Goal: Find specific page/section: Find specific page/section

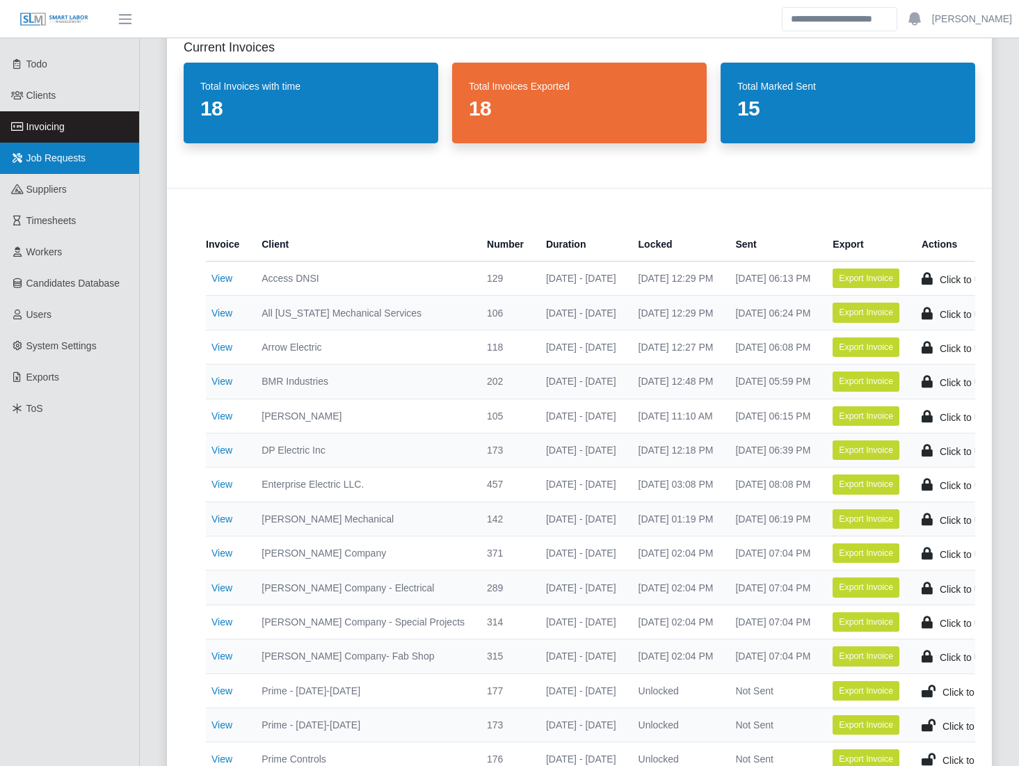
scroll to position [55, 0]
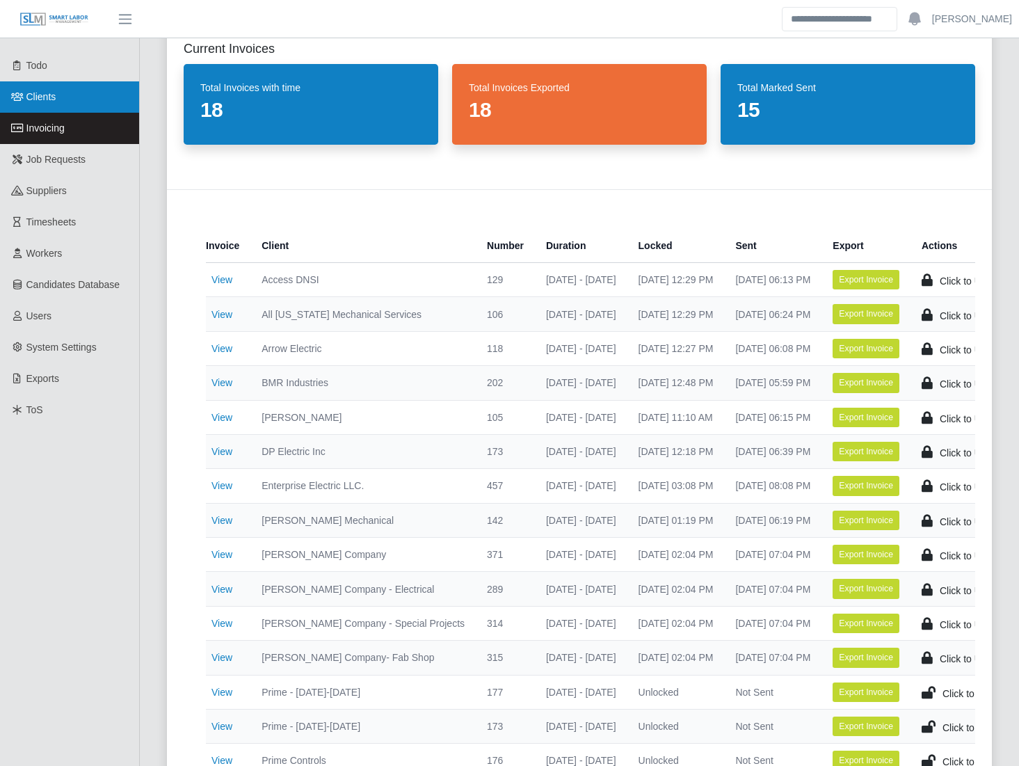
click at [52, 99] on span "Clients" at bounding box center [41, 96] width 30 height 11
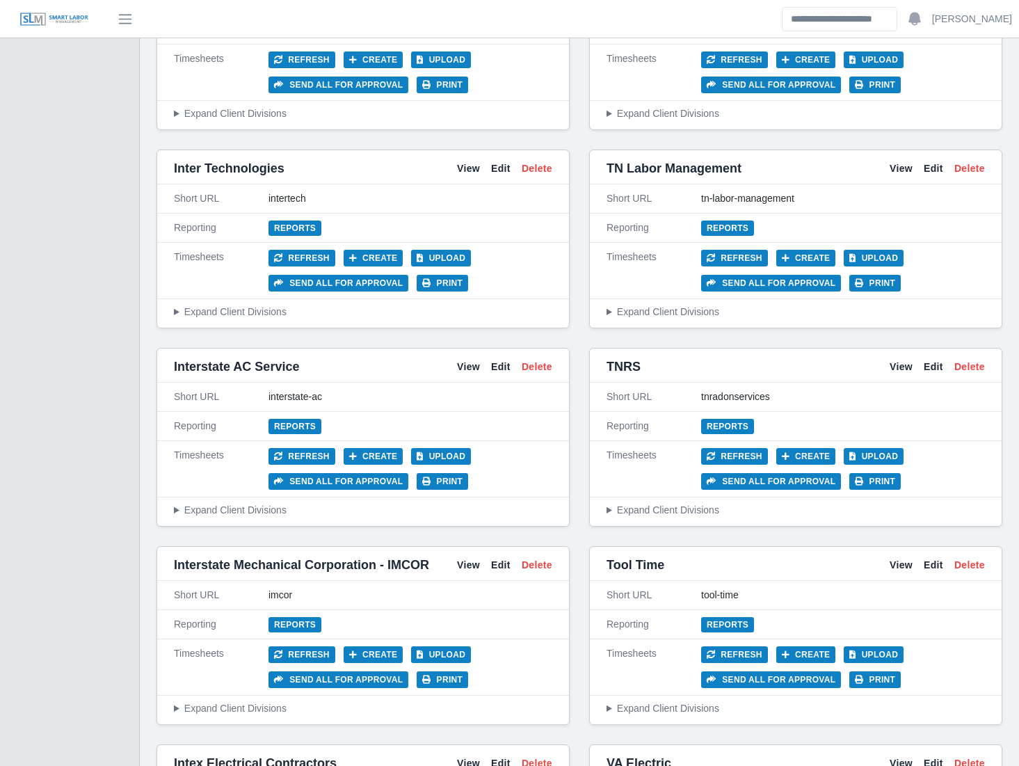
scroll to position [4804, 0]
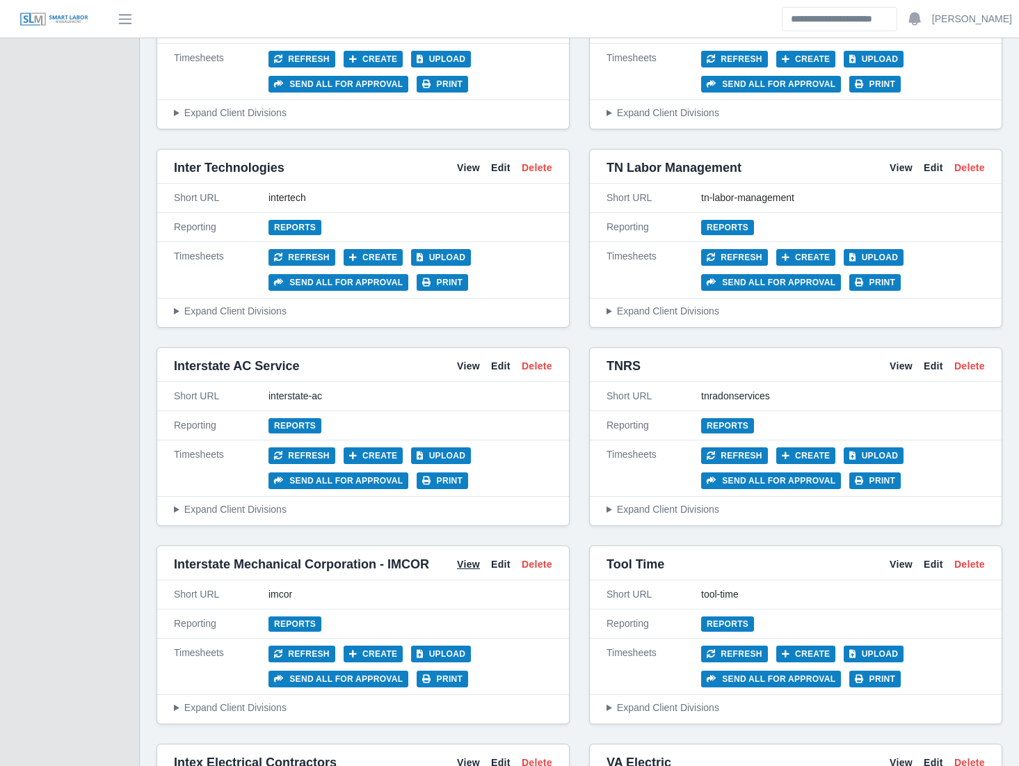
click at [474, 557] on link "View" at bounding box center [468, 564] width 23 height 15
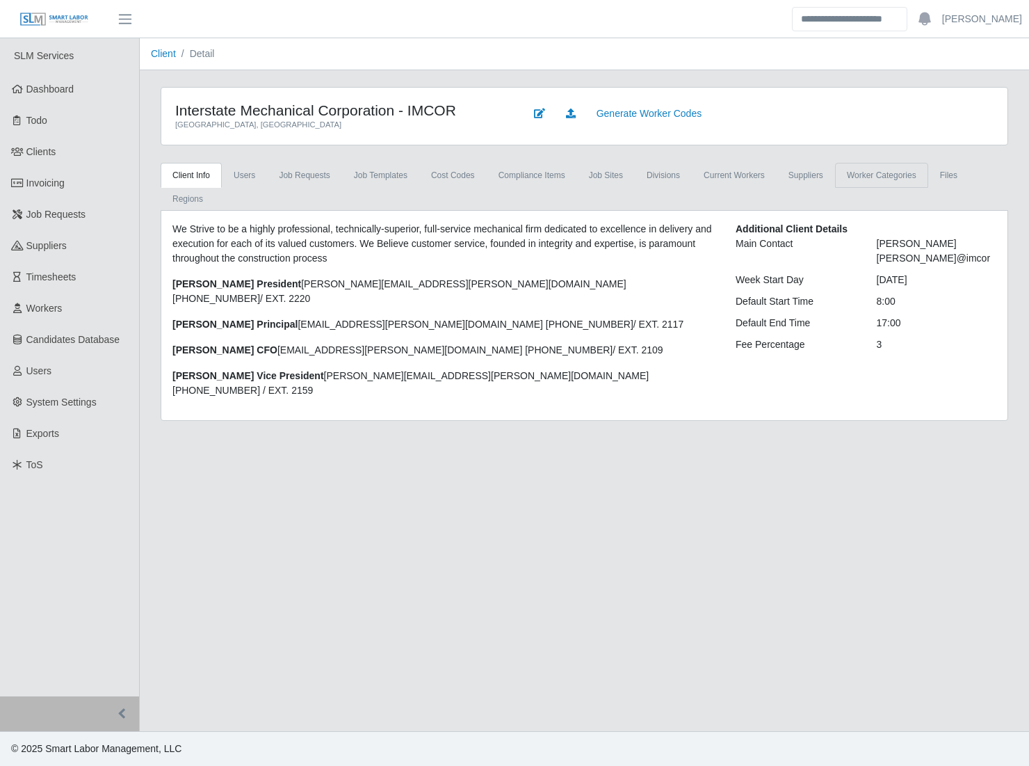
click at [911, 171] on link "Worker Categories" at bounding box center [881, 175] width 93 height 25
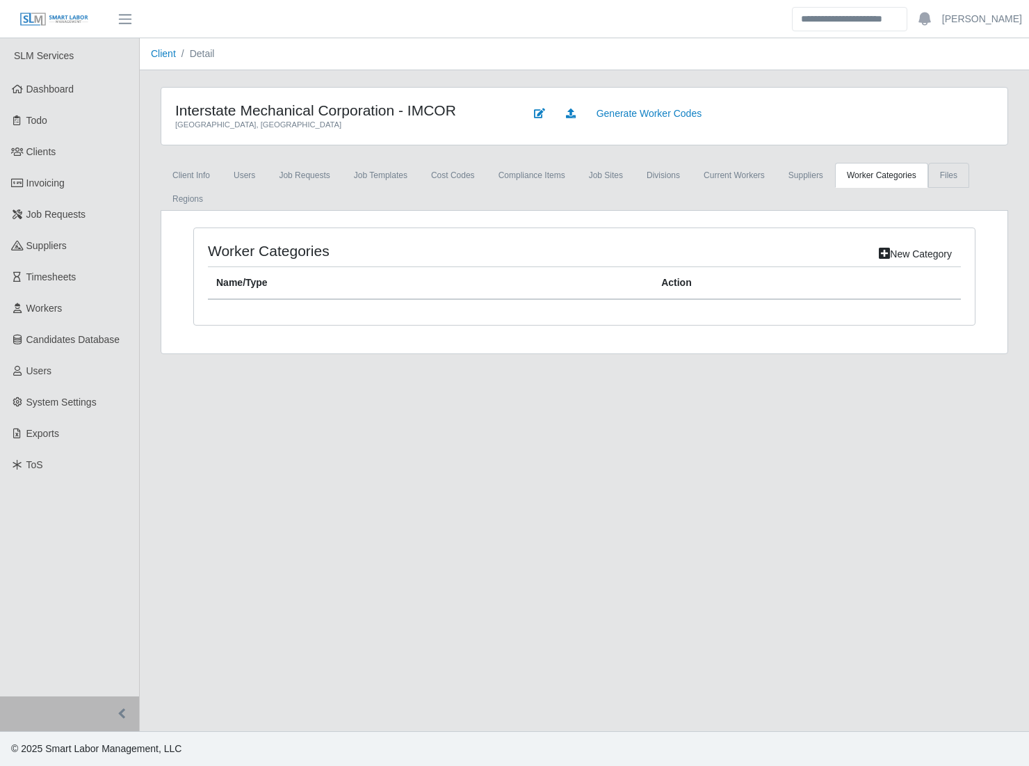
click at [939, 179] on link "Files" at bounding box center [949, 175] width 41 height 25
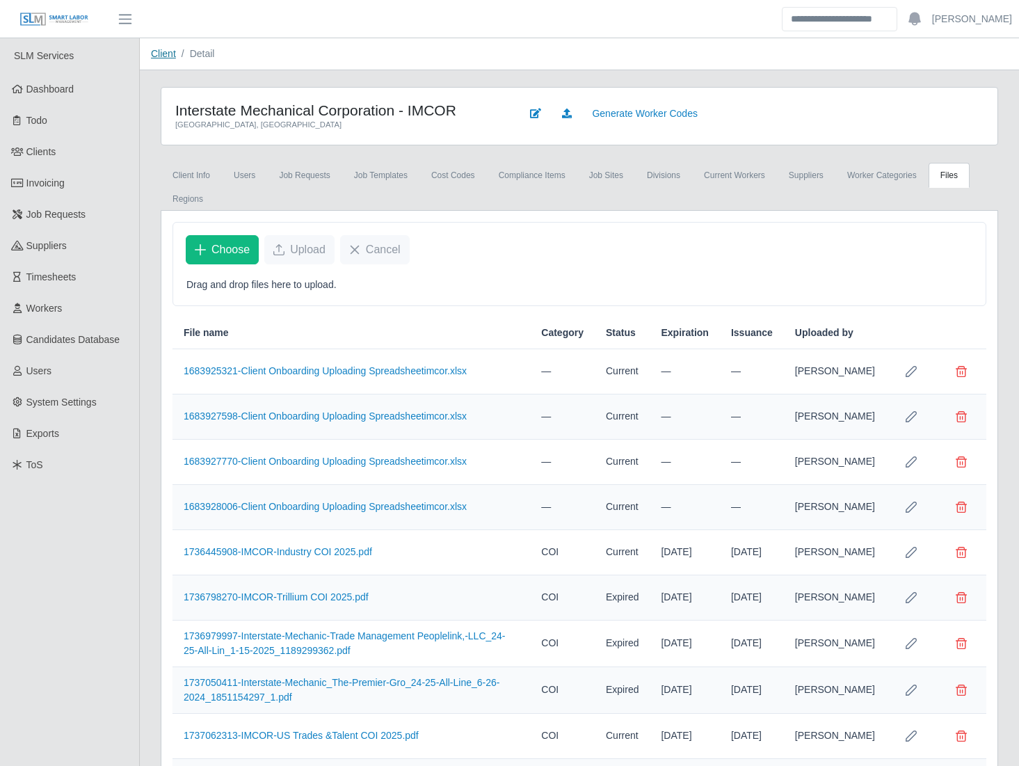
click at [168, 55] on link "Client" at bounding box center [163, 53] width 25 height 11
